Goal: Transaction & Acquisition: Purchase product/service

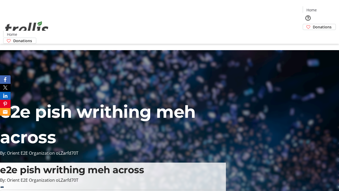
click at [313, 24] on span "Donations" at bounding box center [322, 27] width 19 height 6
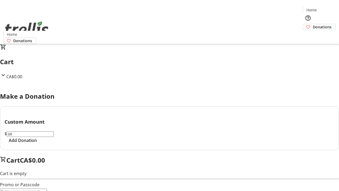
click at [37, 143] on span "Add Donation" at bounding box center [23, 140] width 28 height 6
select select "CA"
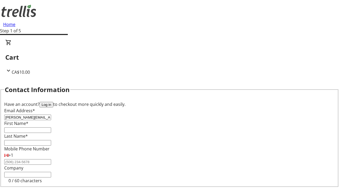
type input "[PERSON_NAME][EMAIL_ADDRESS][DOMAIN_NAME]"
type input "[PERSON_NAME]"
type input "Kuhic"
type input "[STREET_ADDRESS][PERSON_NAME]"
type input "Kelowna"
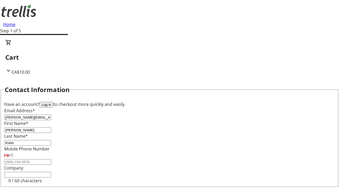
select select "BC"
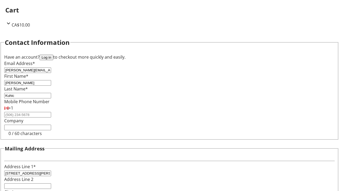
type input "Kelowna"
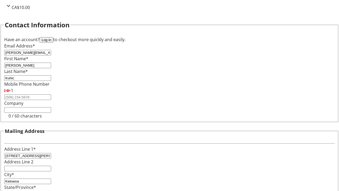
type input "V1Y 0C2"
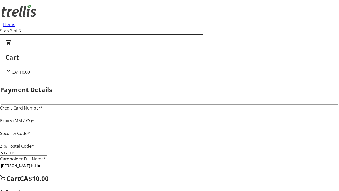
type input "V1Y 0C2"
